Goal: Navigation & Orientation: Find specific page/section

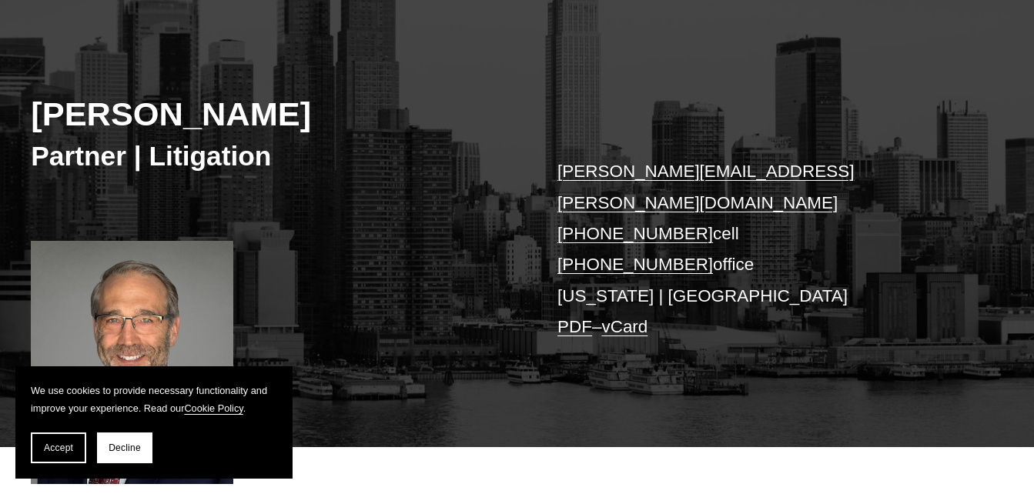
scroll to position [154, 0]
click at [137, 450] on span "Decline" at bounding box center [125, 448] width 32 height 11
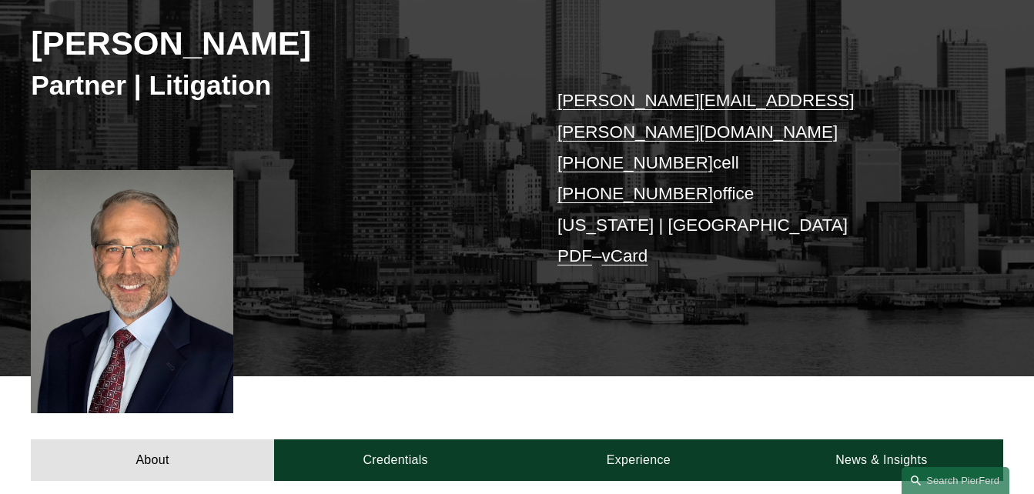
scroll to position [231, 0]
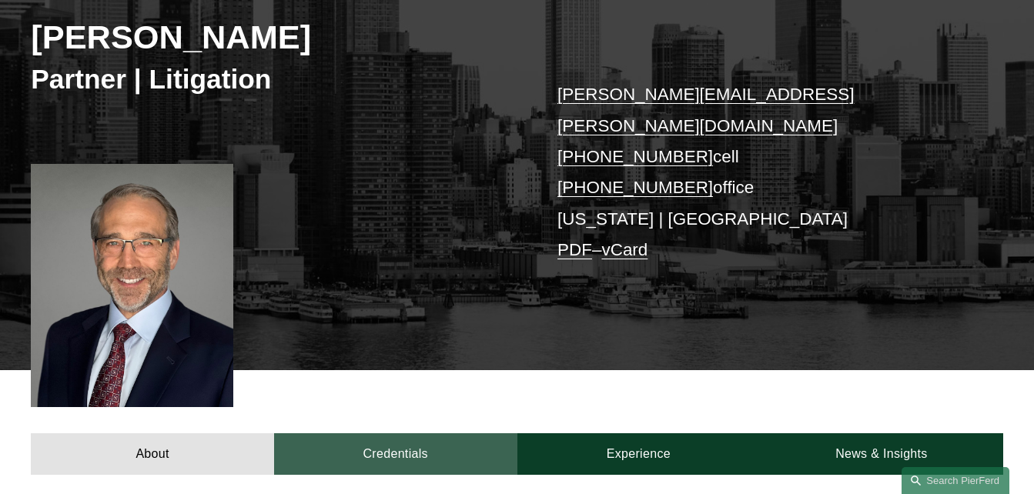
click at [394, 433] on link "Credentials" at bounding box center [395, 454] width 243 height 42
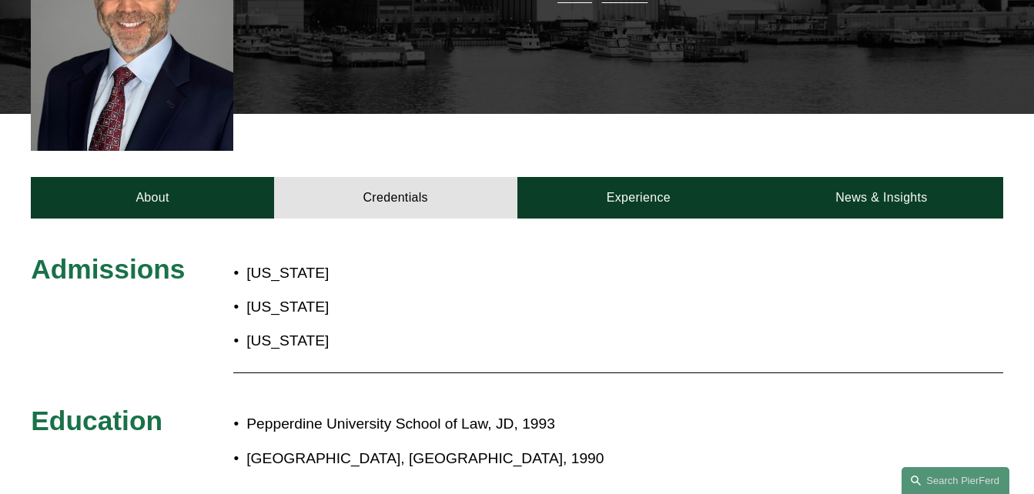
scroll to position [539, 0]
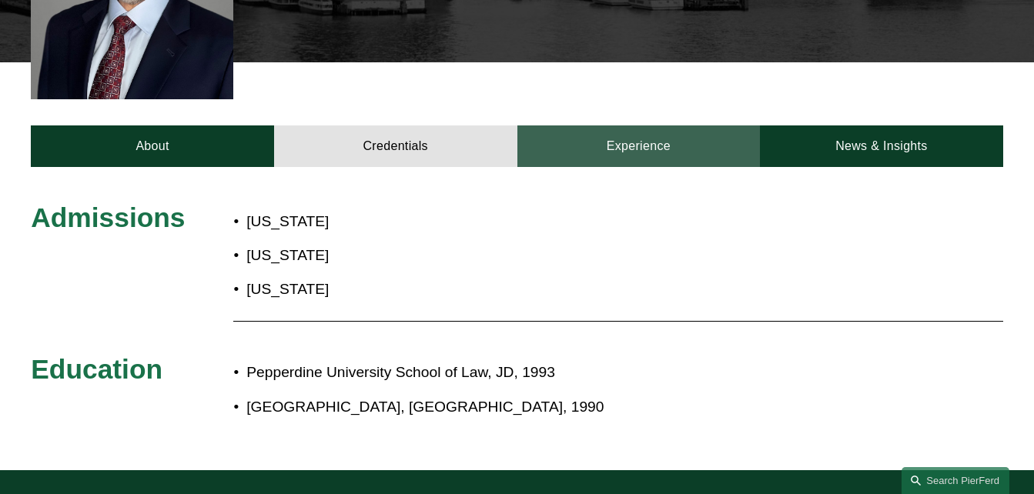
click at [642, 126] on link "Experience" at bounding box center [638, 147] width 243 height 42
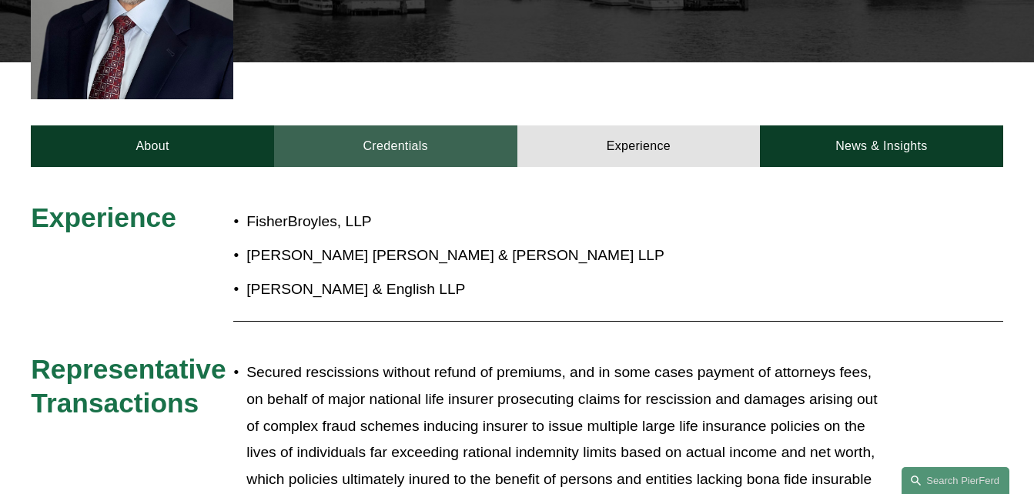
click at [409, 129] on link "Credentials" at bounding box center [395, 147] width 243 height 42
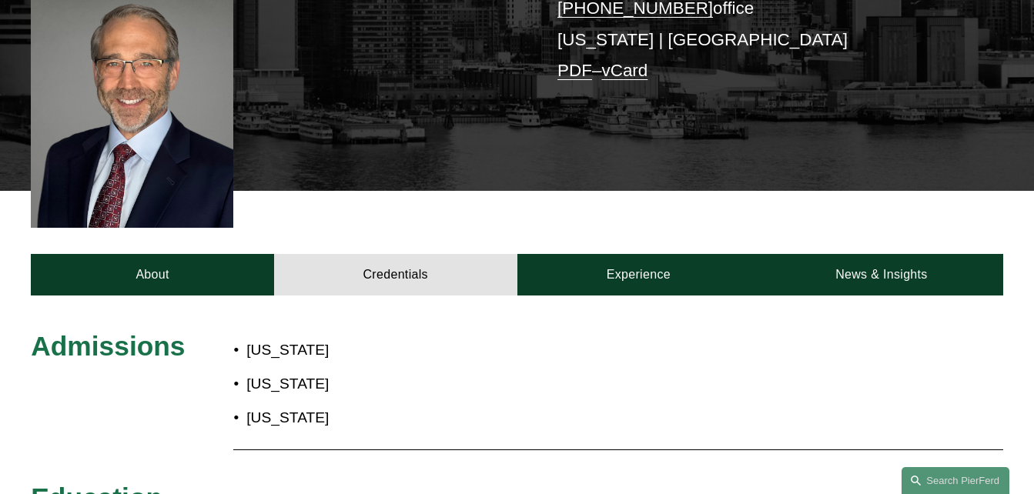
scroll to position [385, 0]
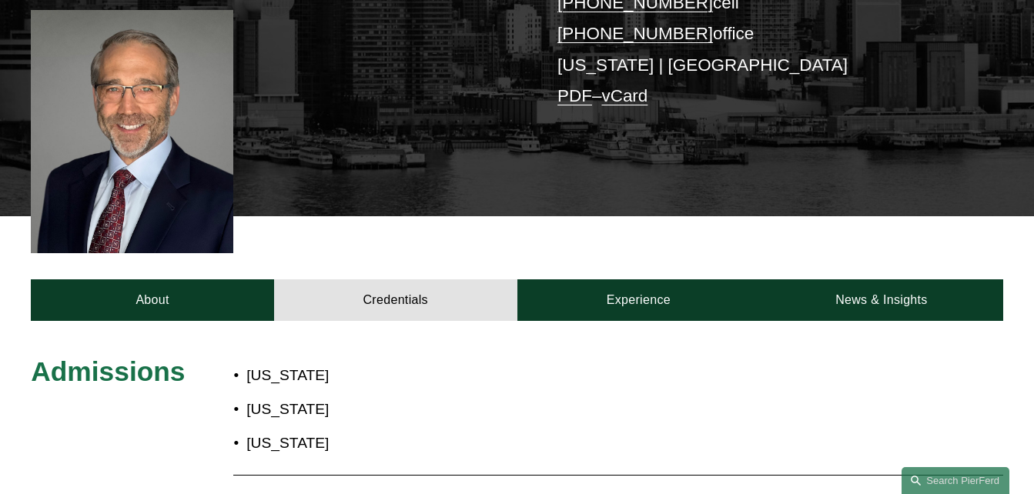
click at [146, 178] on div at bounding box center [132, 131] width 202 height 243
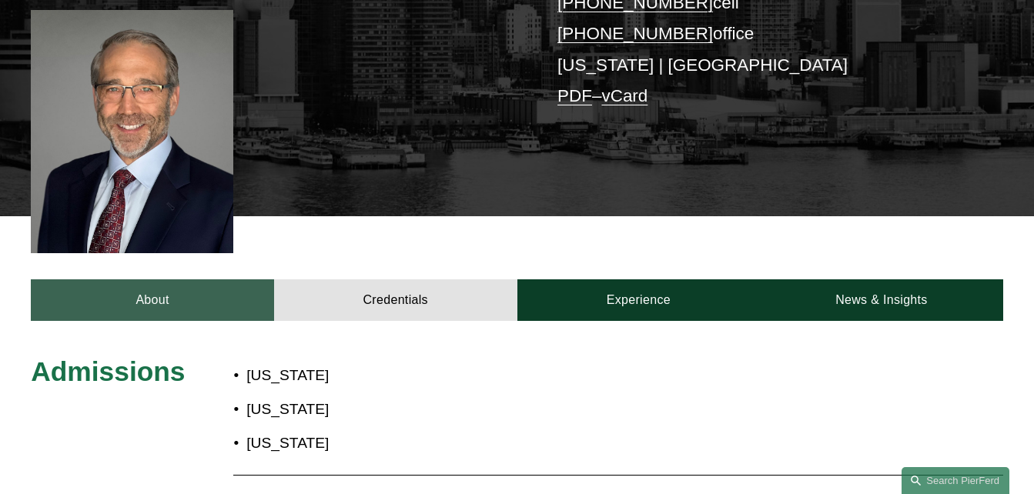
click at [191, 285] on link "About" at bounding box center [152, 300] width 243 height 42
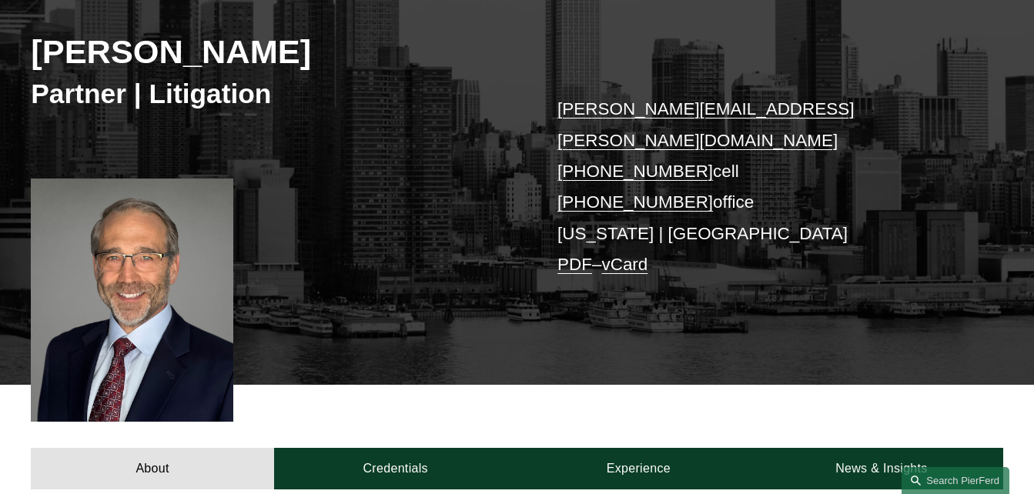
scroll to position [77, 0]
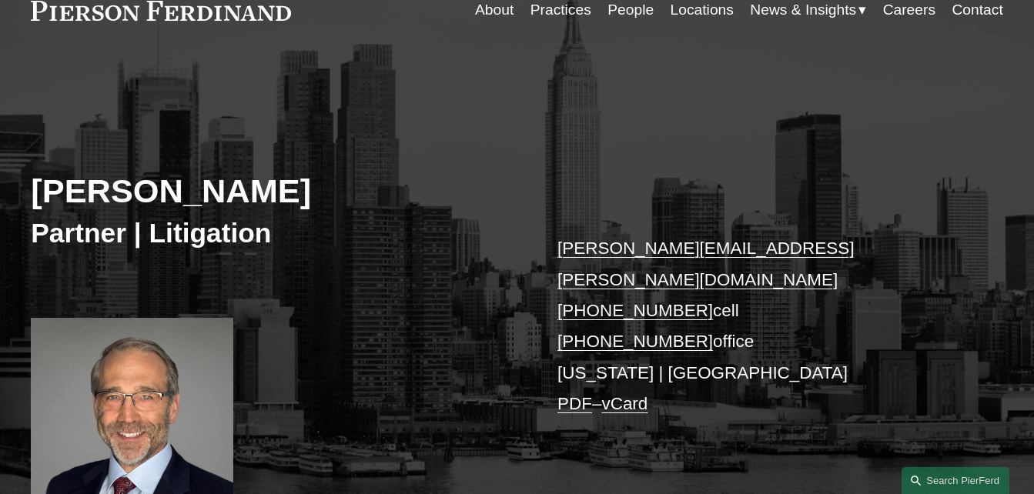
click at [553, 12] on link "Practices" at bounding box center [560, 9] width 61 height 29
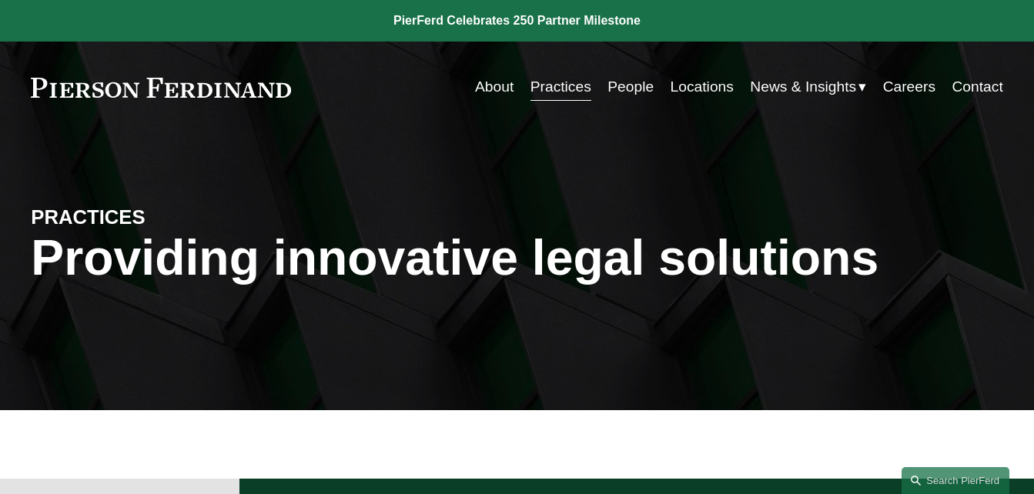
click at [494, 89] on link "About" at bounding box center [494, 86] width 38 height 29
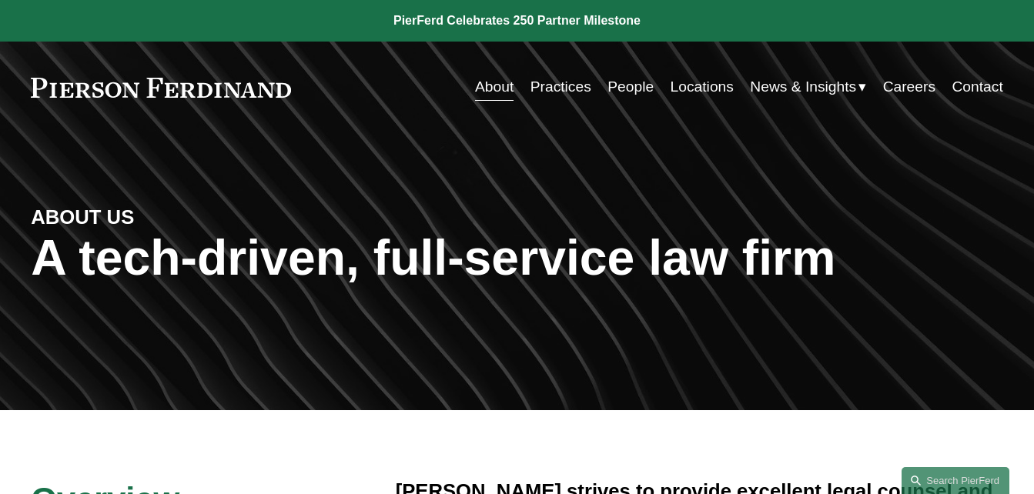
click at [618, 83] on link "People" at bounding box center [630, 86] width 46 height 29
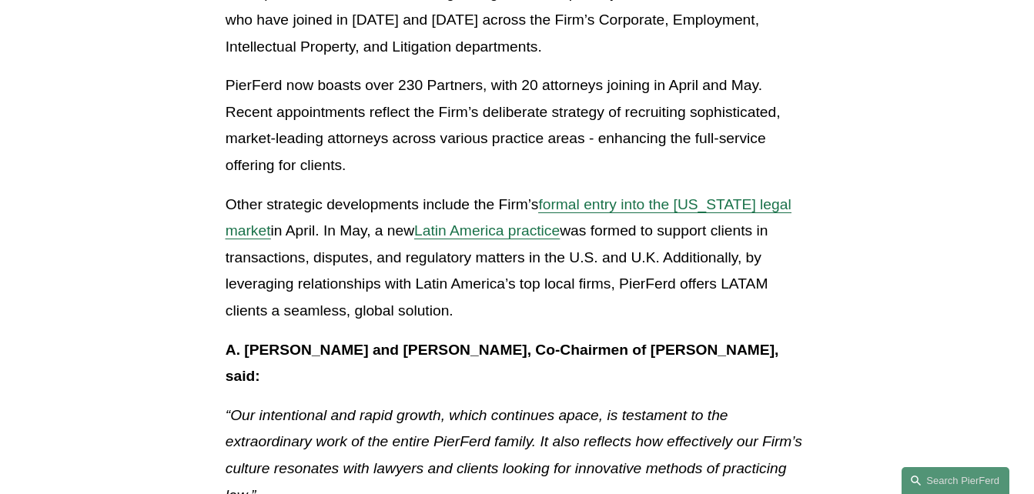
scroll to position [385, 0]
